Goal: Transaction & Acquisition: Obtain resource

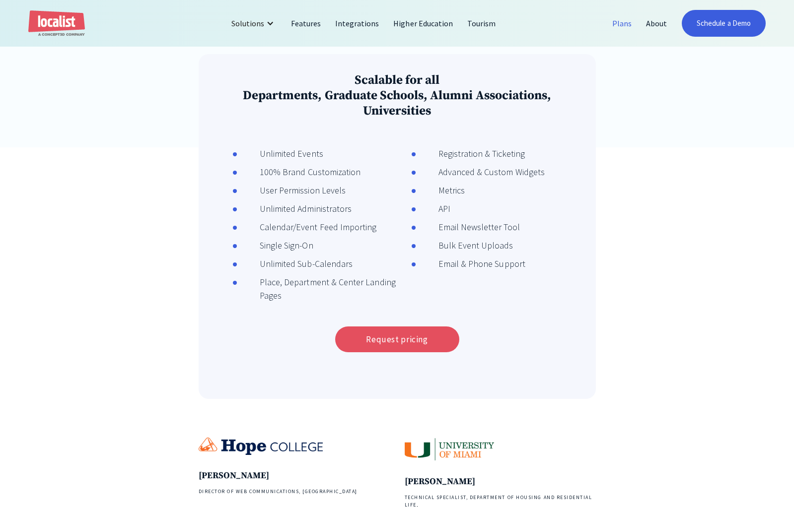
scroll to position [313, 0]
click at [386, 342] on link "Request pricing" at bounding box center [397, 340] width 124 height 26
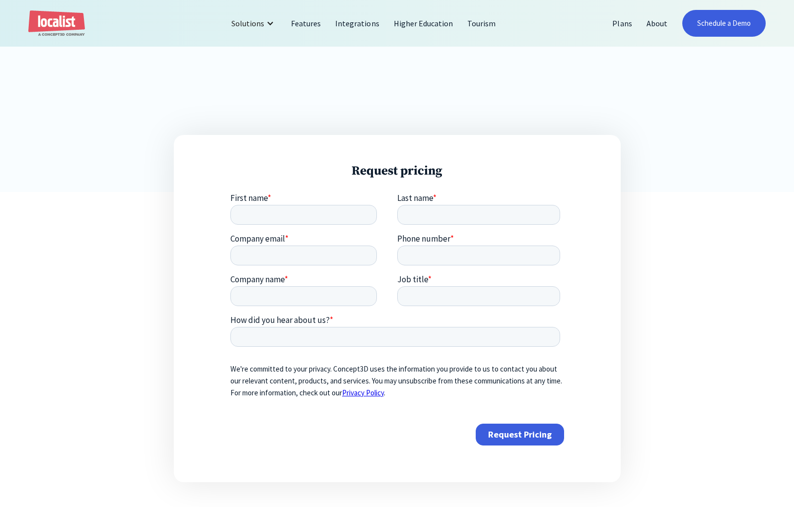
scroll to position [261, 0]
click at [296, 215] on input "First name *" at bounding box center [303, 214] width 146 height 20
type input "Michael"
type input "Nelsen"
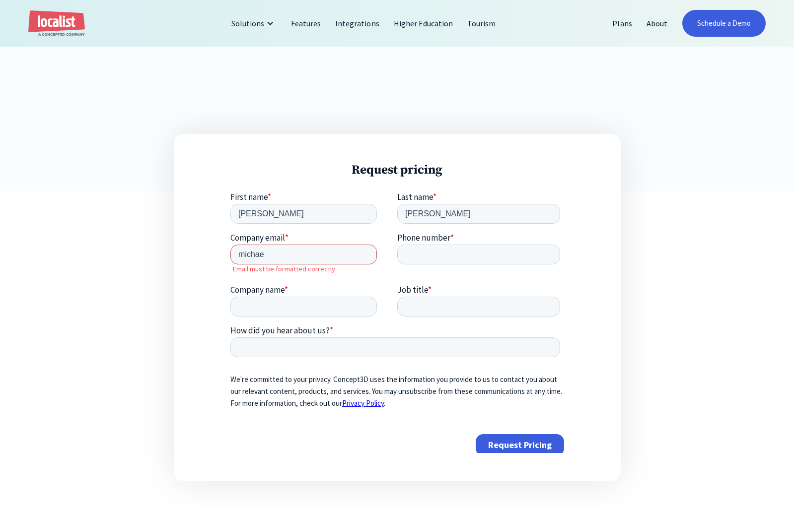
type input "michael@moxiecreative.com"
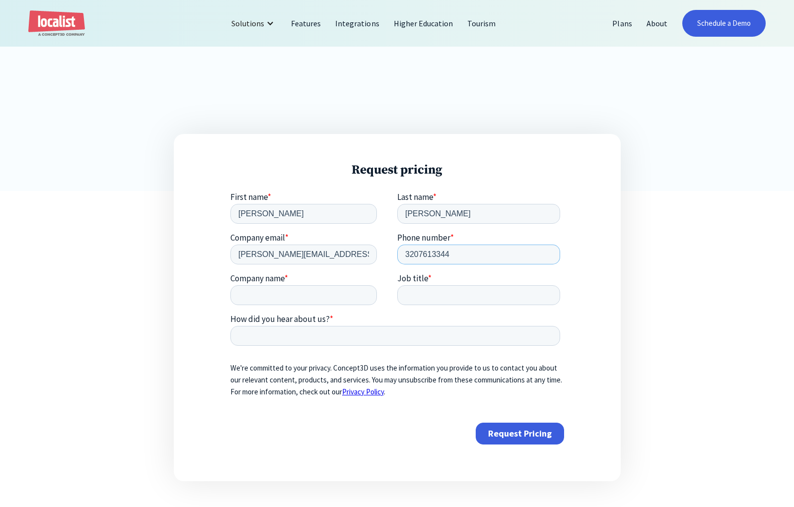
type input "3207613344"
type input "Moxie Creative"
type input "Creative Director"
type input "Google Search"
click at [502, 426] on input "Request Pricing" at bounding box center [519, 434] width 88 height 22
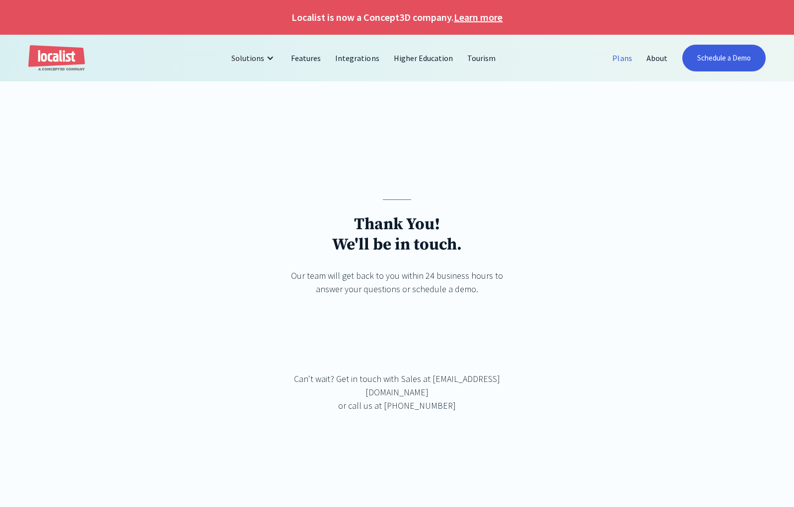
click at [614, 58] on link "Plans" at bounding box center [622, 58] width 34 height 24
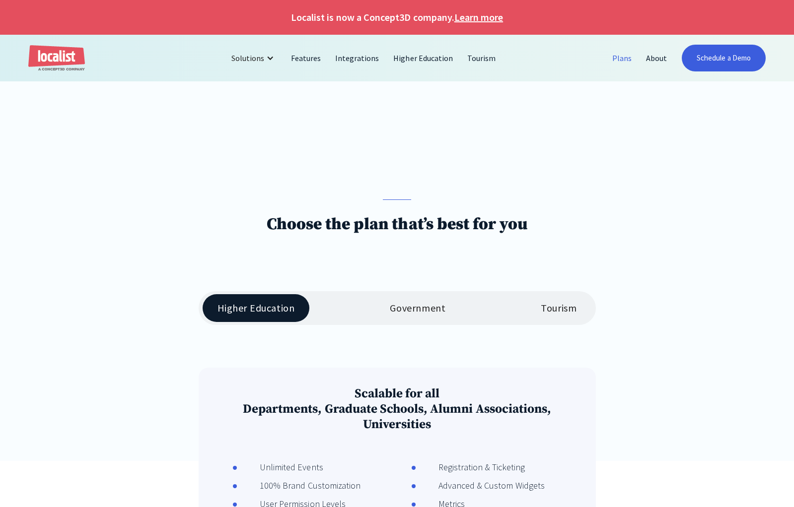
click at [566, 305] on div "Tourism" at bounding box center [559, 308] width 36 height 12
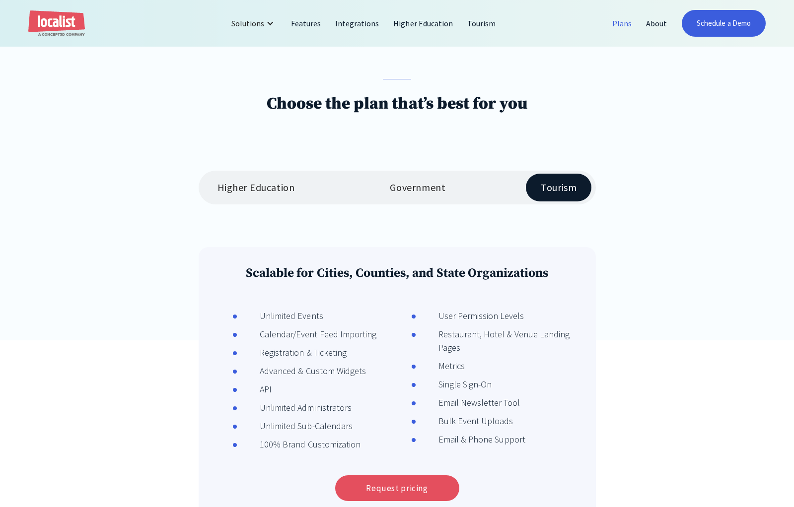
scroll to position [36, 0]
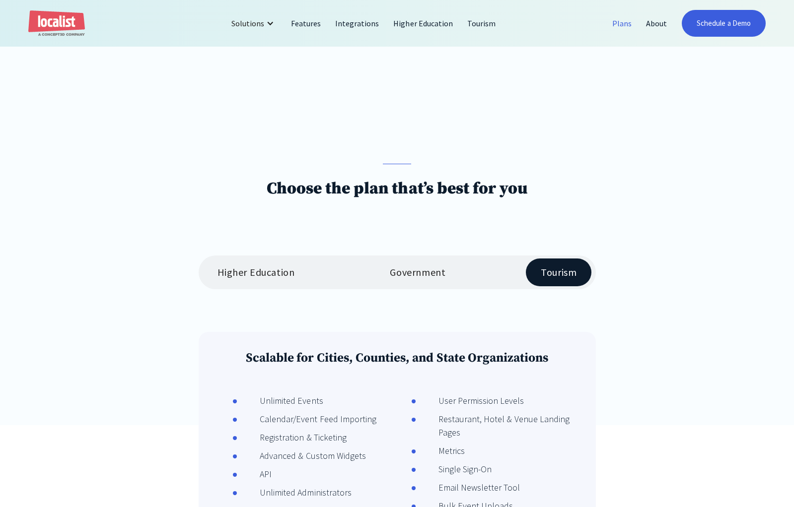
click at [409, 271] on div "Government" at bounding box center [418, 273] width 56 height 12
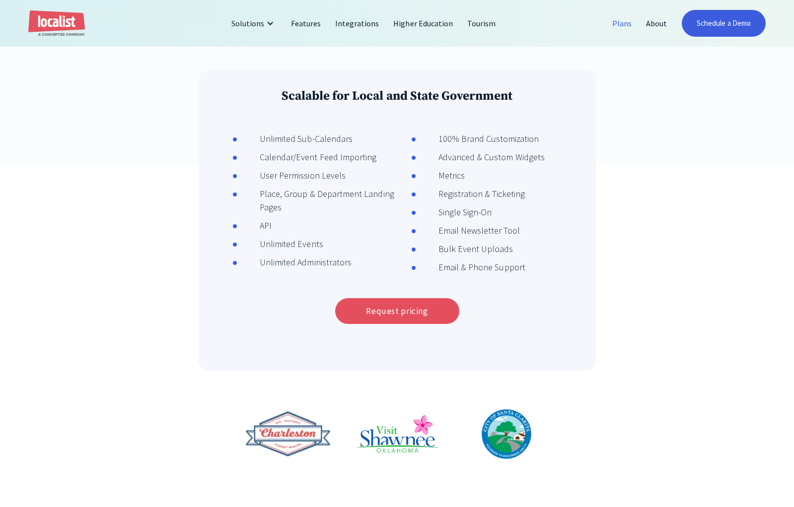
scroll to position [317, 0]
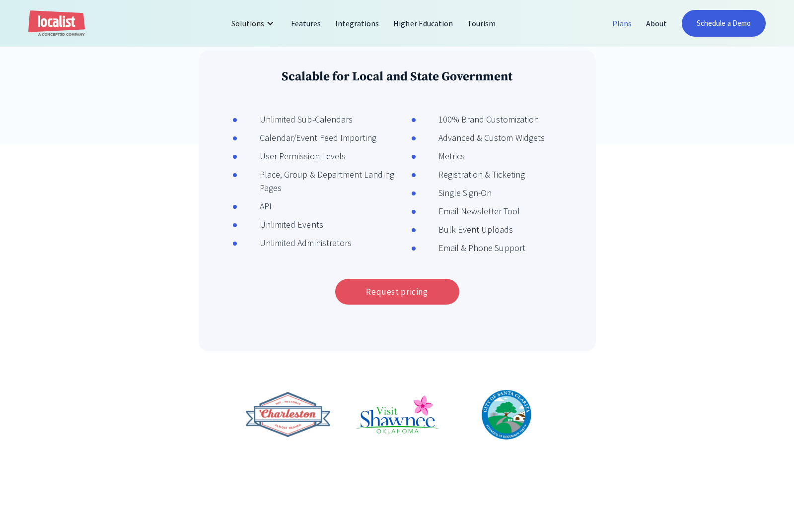
click at [511, 416] on img at bounding box center [506, 415] width 50 height 50
click at [404, 422] on img at bounding box center [397, 415] width 84 height 40
click at [300, 422] on img at bounding box center [288, 415] width 84 height 46
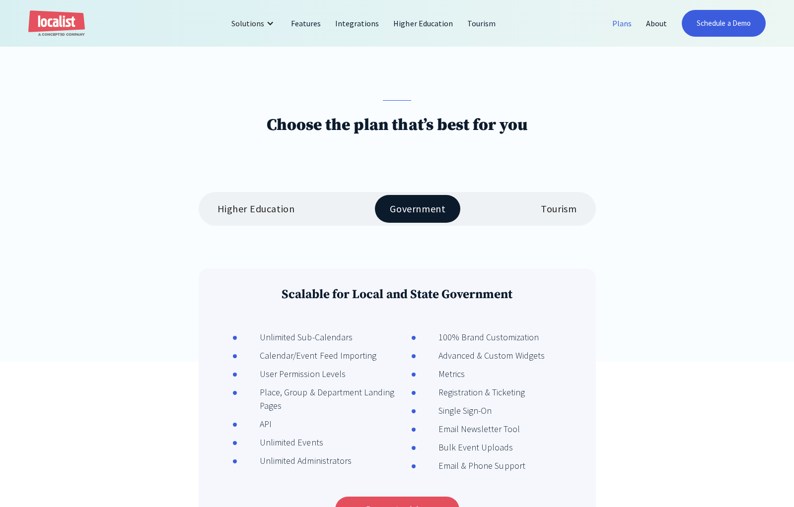
scroll to position [97, 0]
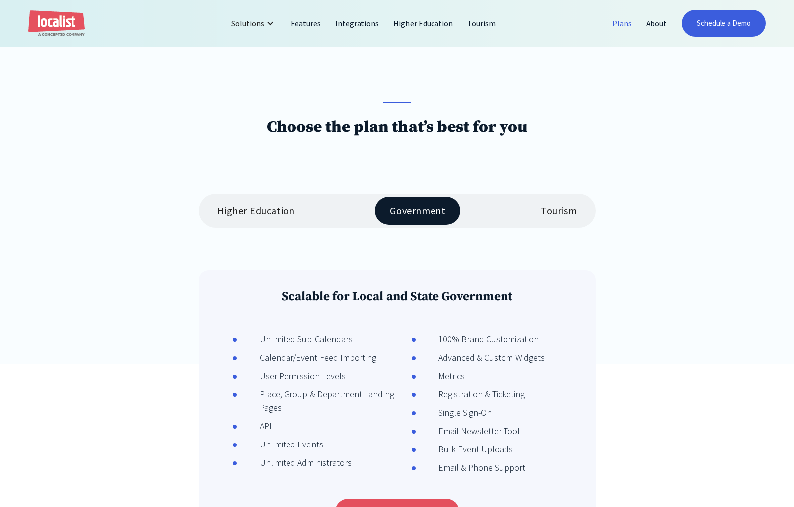
click at [292, 216] on div "Higher Education" at bounding box center [255, 211] width 77 height 12
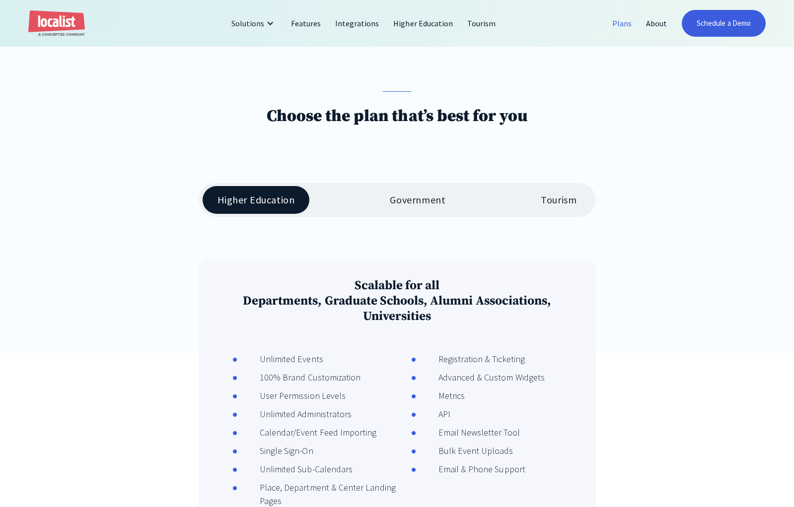
scroll to position [90, 0]
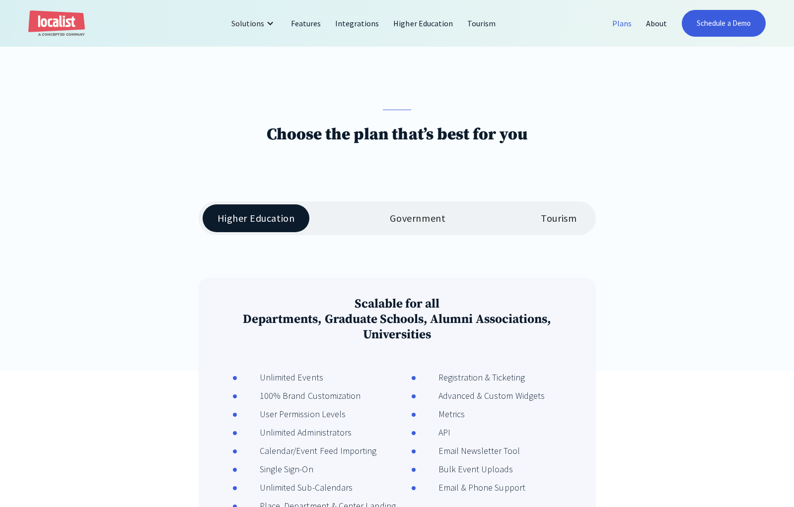
click at [418, 212] on link "Government" at bounding box center [417, 218] width 85 height 28
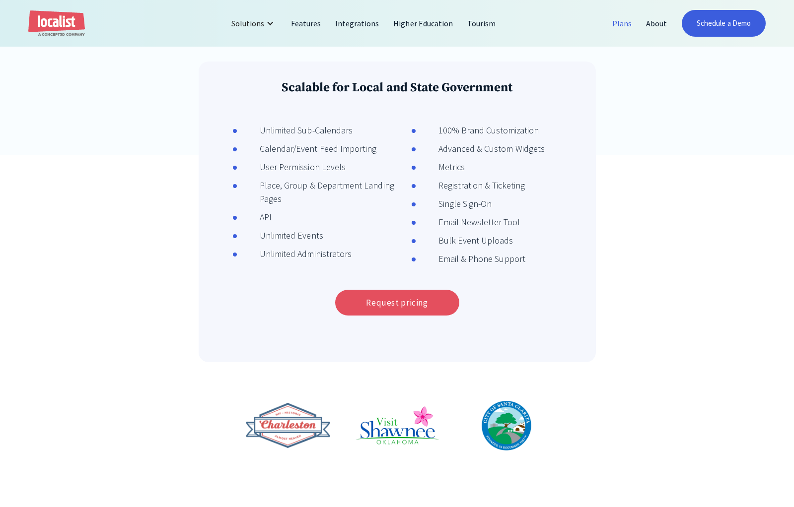
scroll to position [307, 0]
